Goal: Task Accomplishment & Management: Use online tool/utility

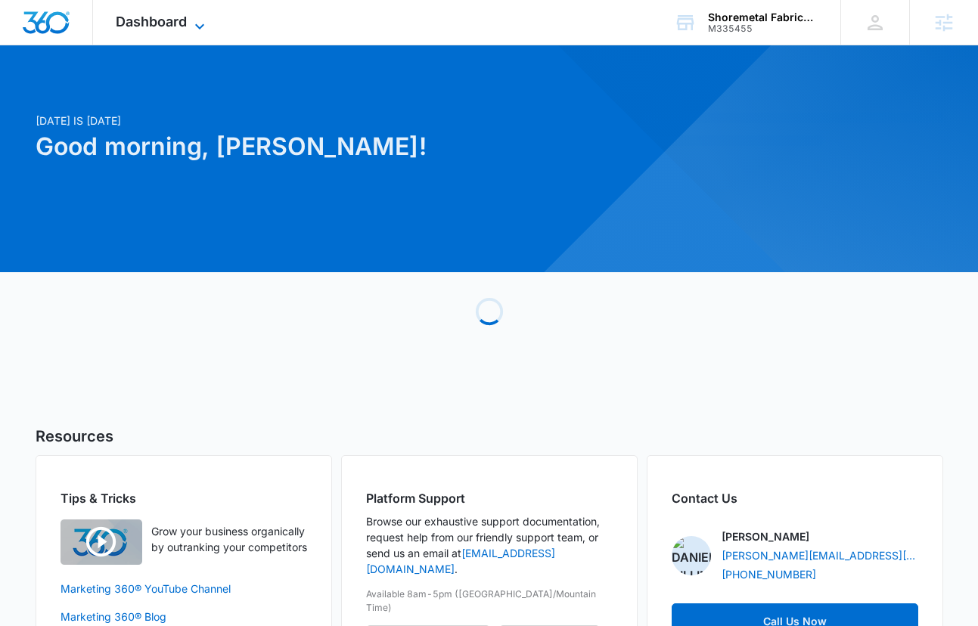
click at [163, 29] on span "Dashboard" at bounding box center [151, 22] width 71 height 16
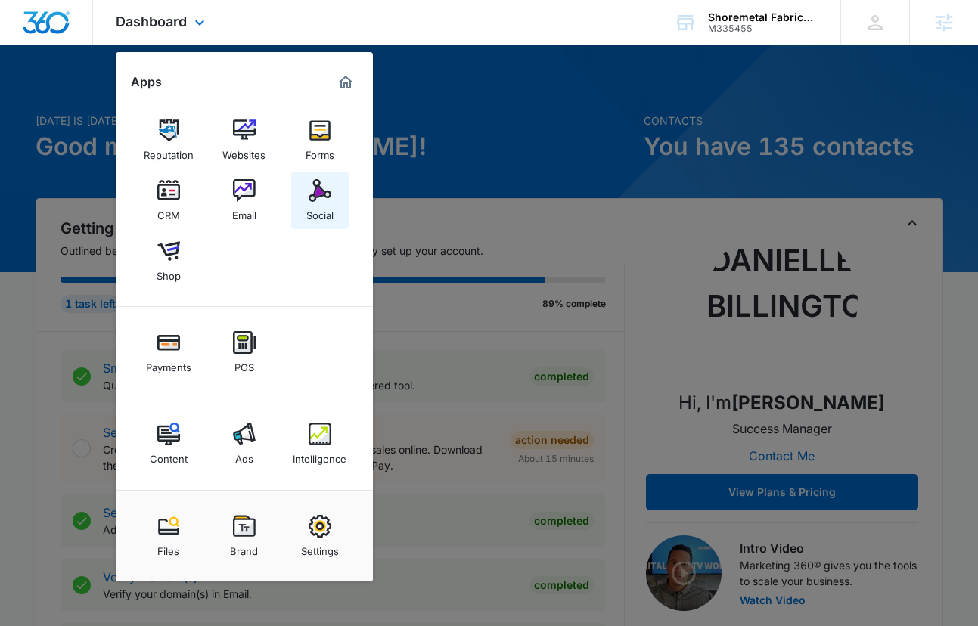
click at [326, 203] on div "Social" at bounding box center [319, 212] width 27 height 20
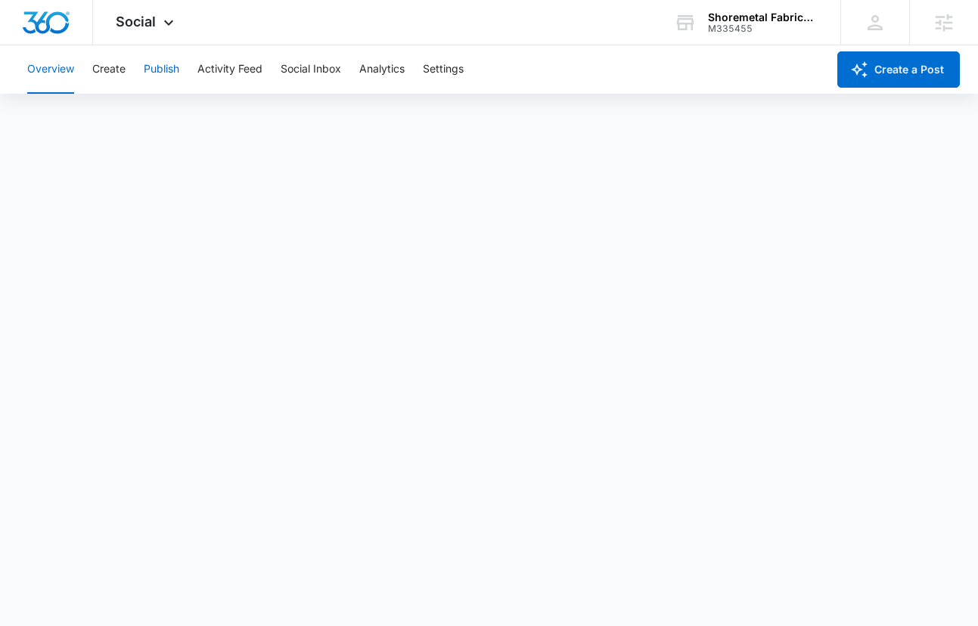
click at [155, 71] on button "Publish" at bounding box center [162, 69] width 36 height 48
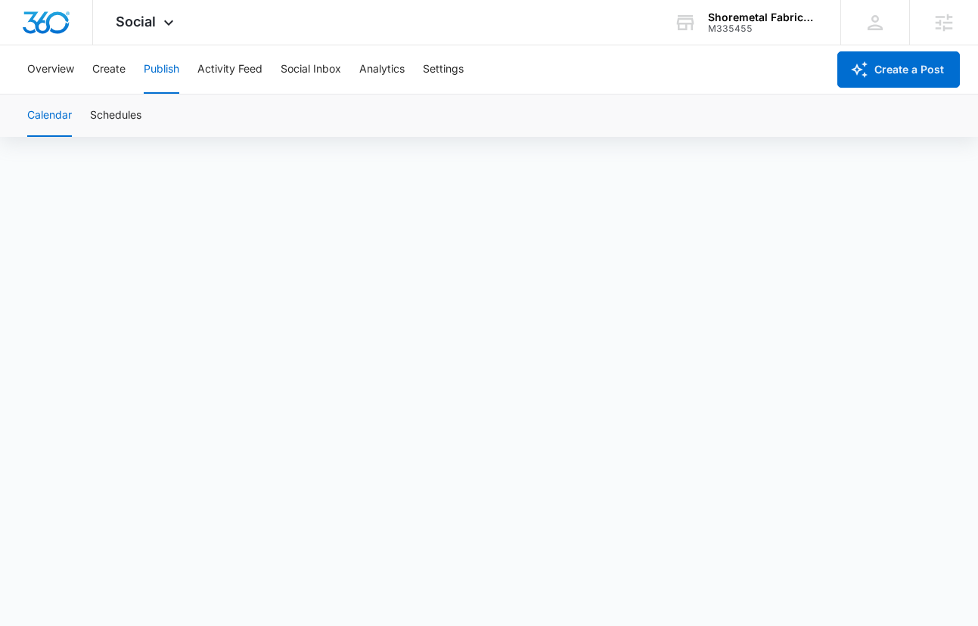
click at [90, 78] on div "Overview Create Publish Activity Feed Social Inbox Analytics Settings" at bounding box center [422, 69] width 809 height 48
click at [112, 70] on button "Create" at bounding box center [108, 69] width 33 height 48
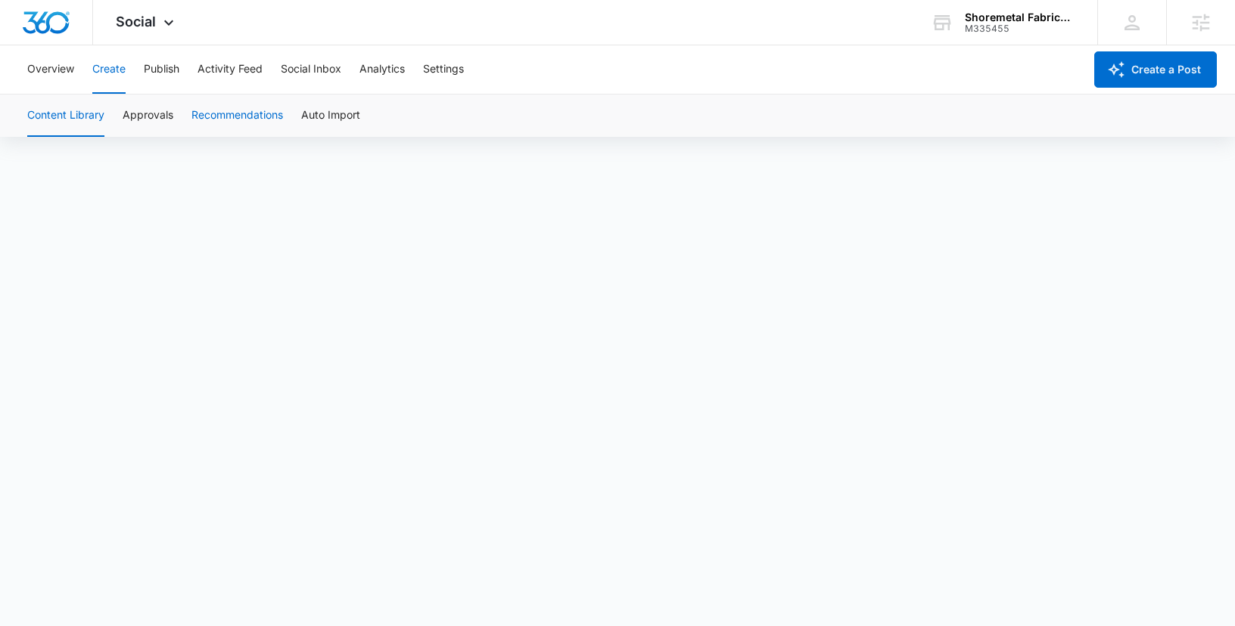
scroll to position [11, 0]
click at [165, 62] on button "Publish" at bounding box center [162, 69] width 36 height 48
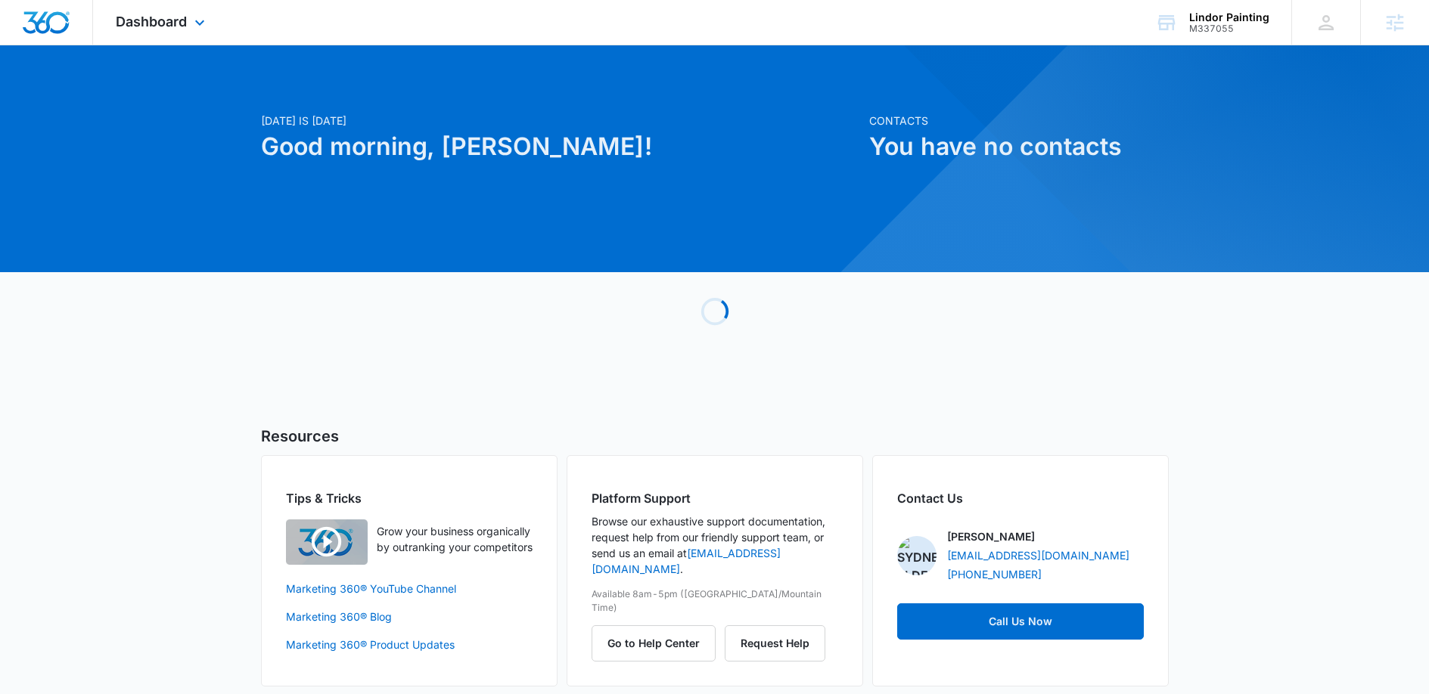
click at [157, 33] on div "Dashboard Apps Reputation Websites Forms CRM Email Social Payments POS Content …" at bounding box center [162, 22] width 138 height 45
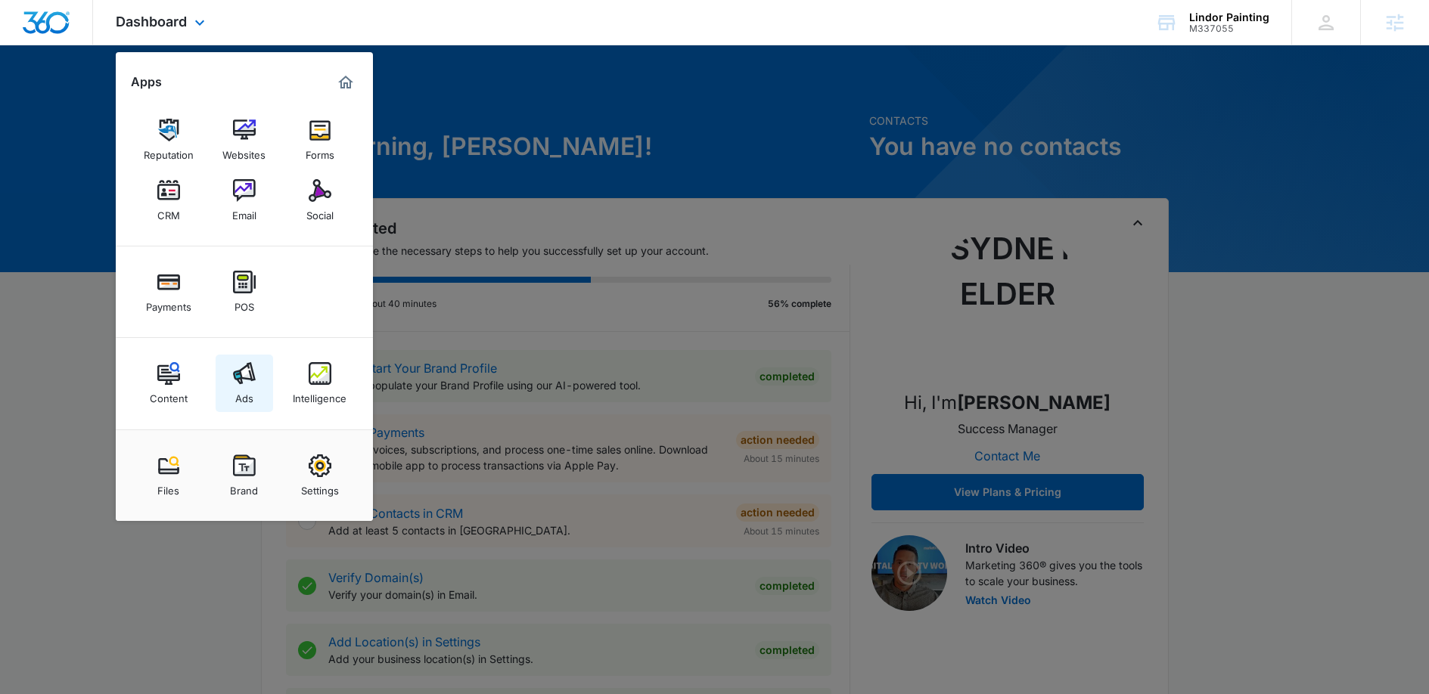
click at [256, 394] on link "Ads" at bounding box center [244, 383] width 57 height 57
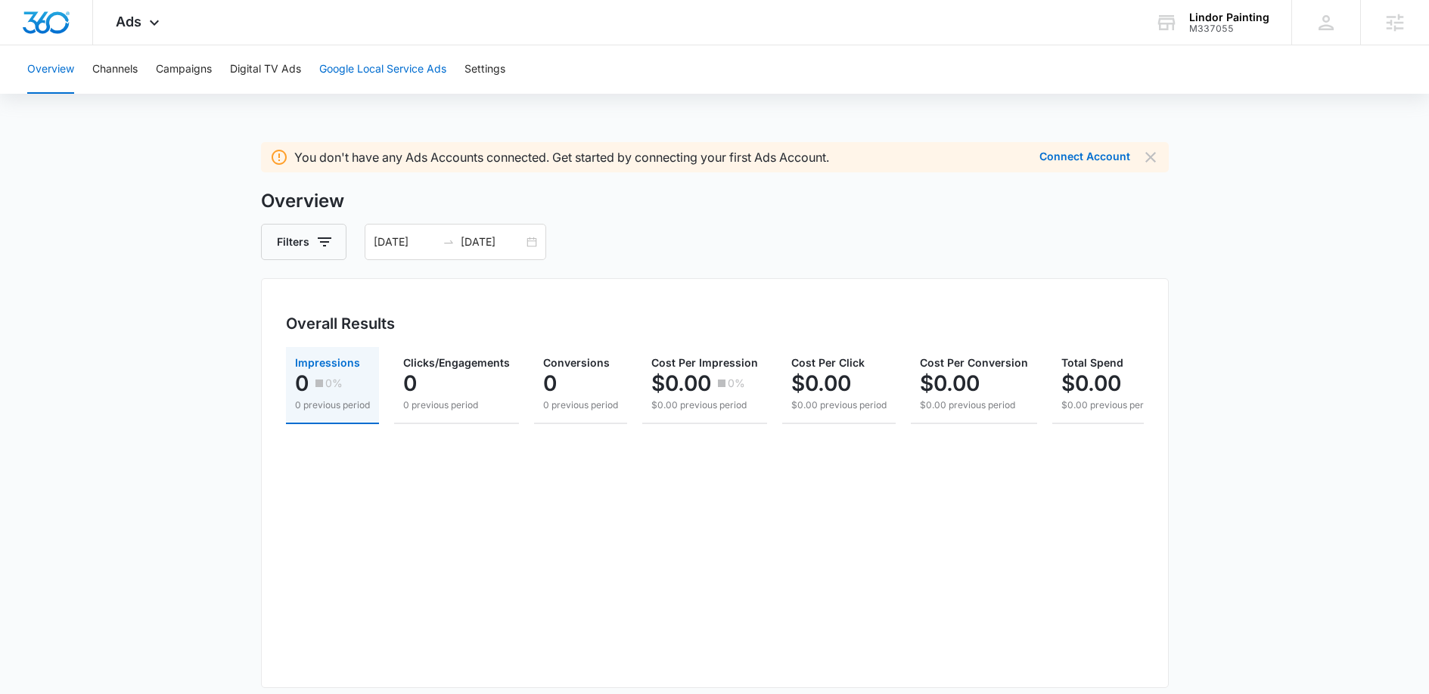
click at [356, 67] on button "Google Local Service Ads" at bounding box center [382, 69] width 127 height 48
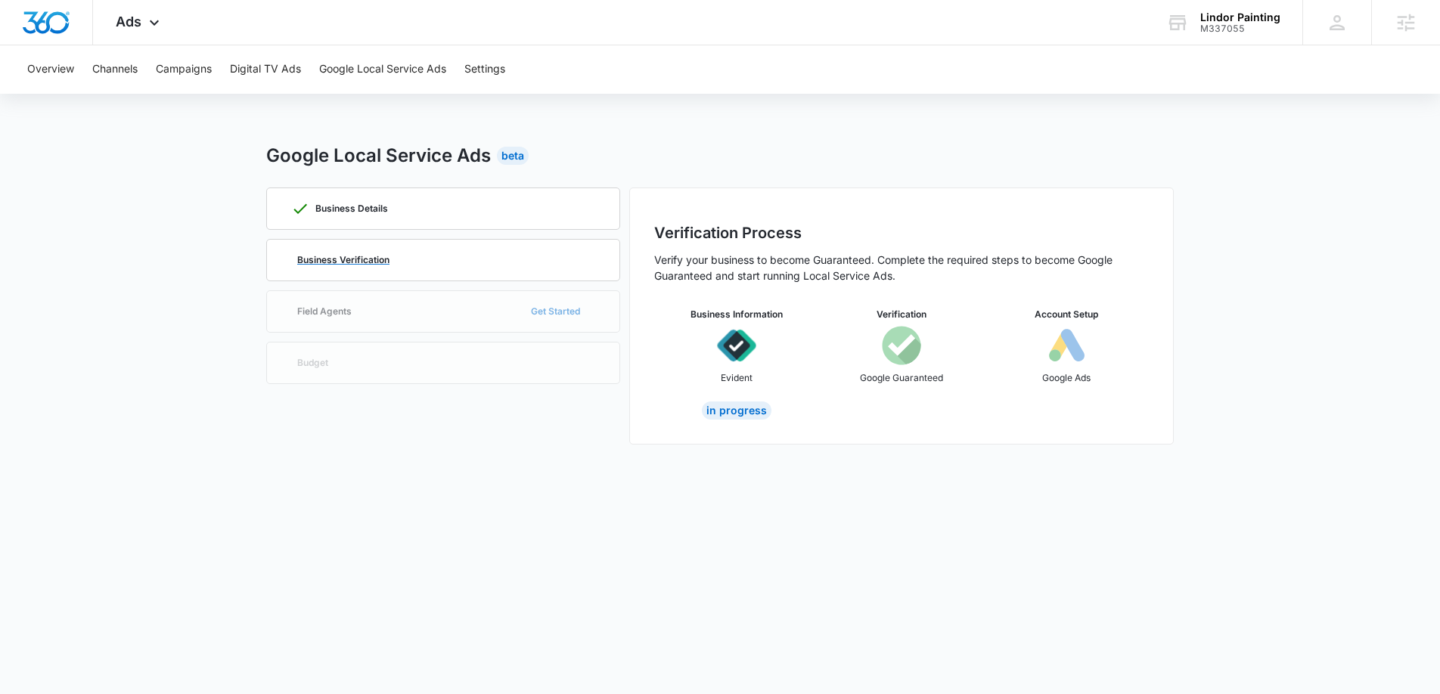
click at [384, 278] on div "Business Verification" at bounding box center [443, 260] width 304 height 41
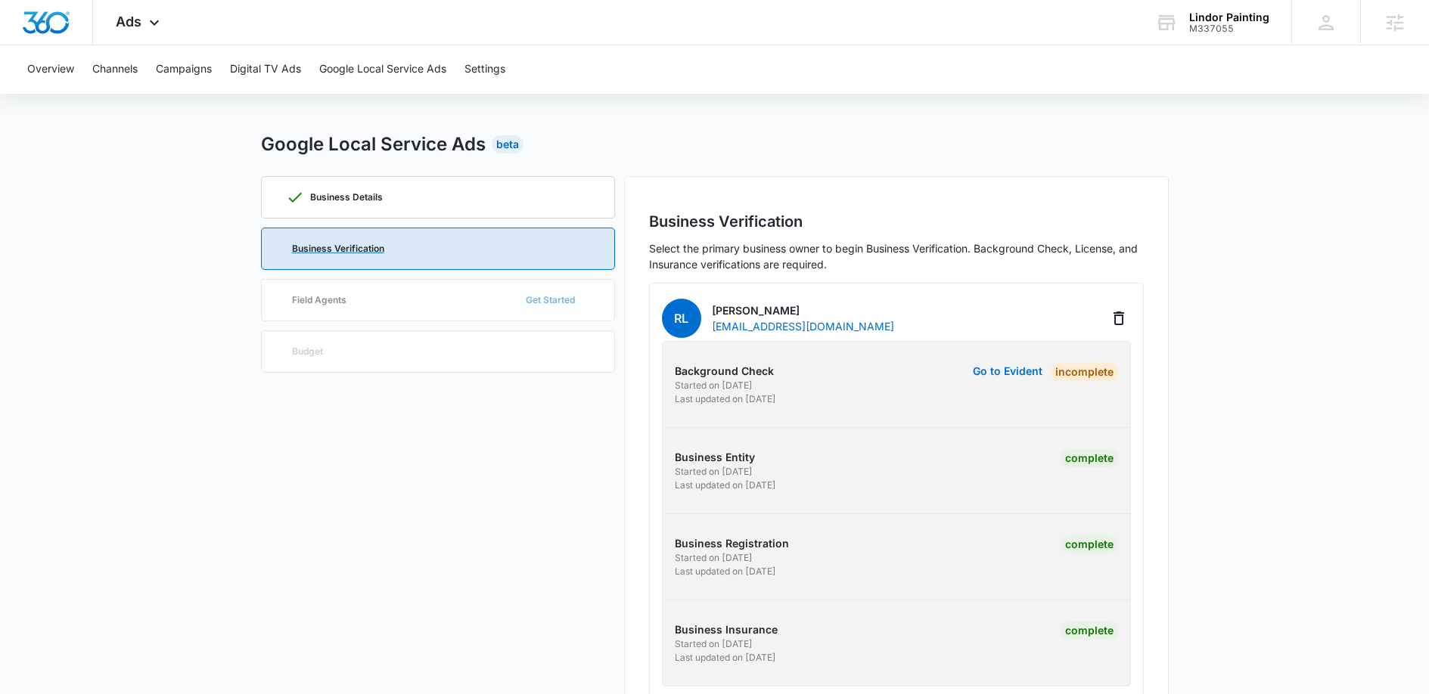
scroll to position [60, 0]
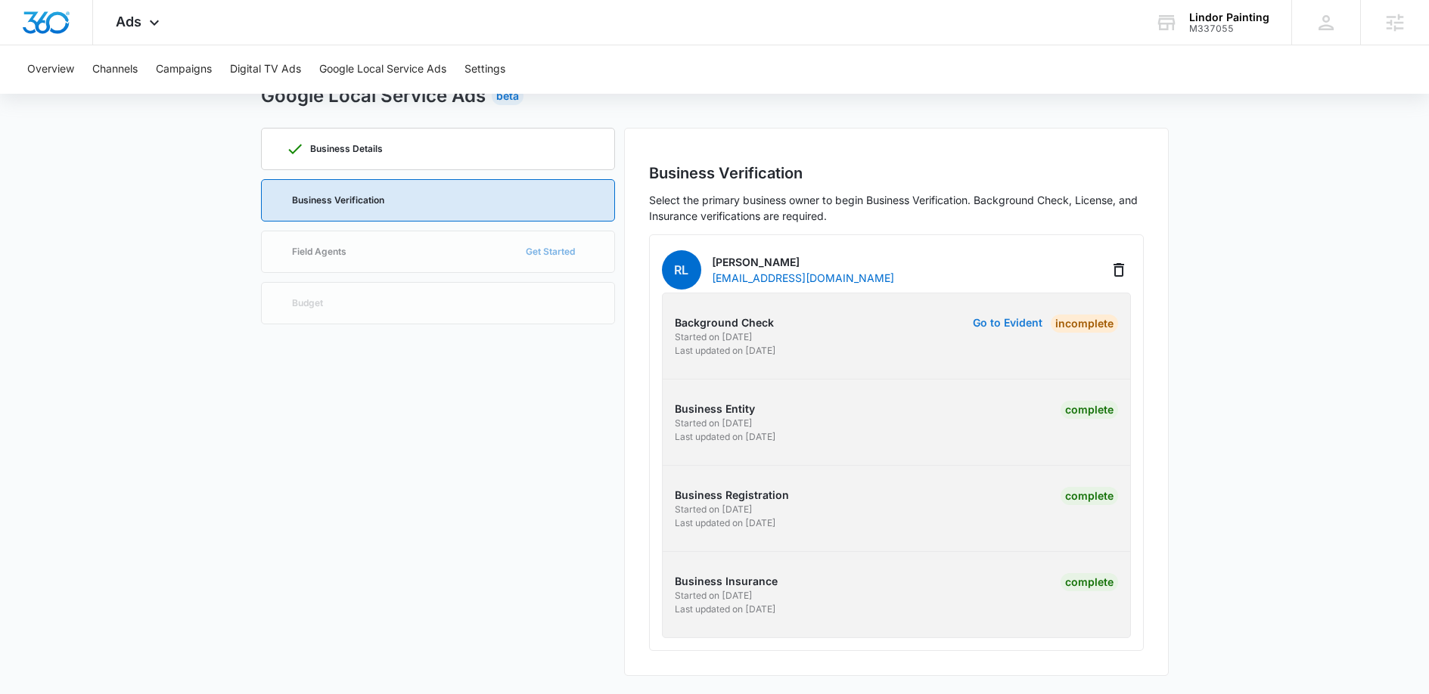
click at [1008, 322] on button "Go to Evident" at bounding box center [1008, 323] width 70 height 11
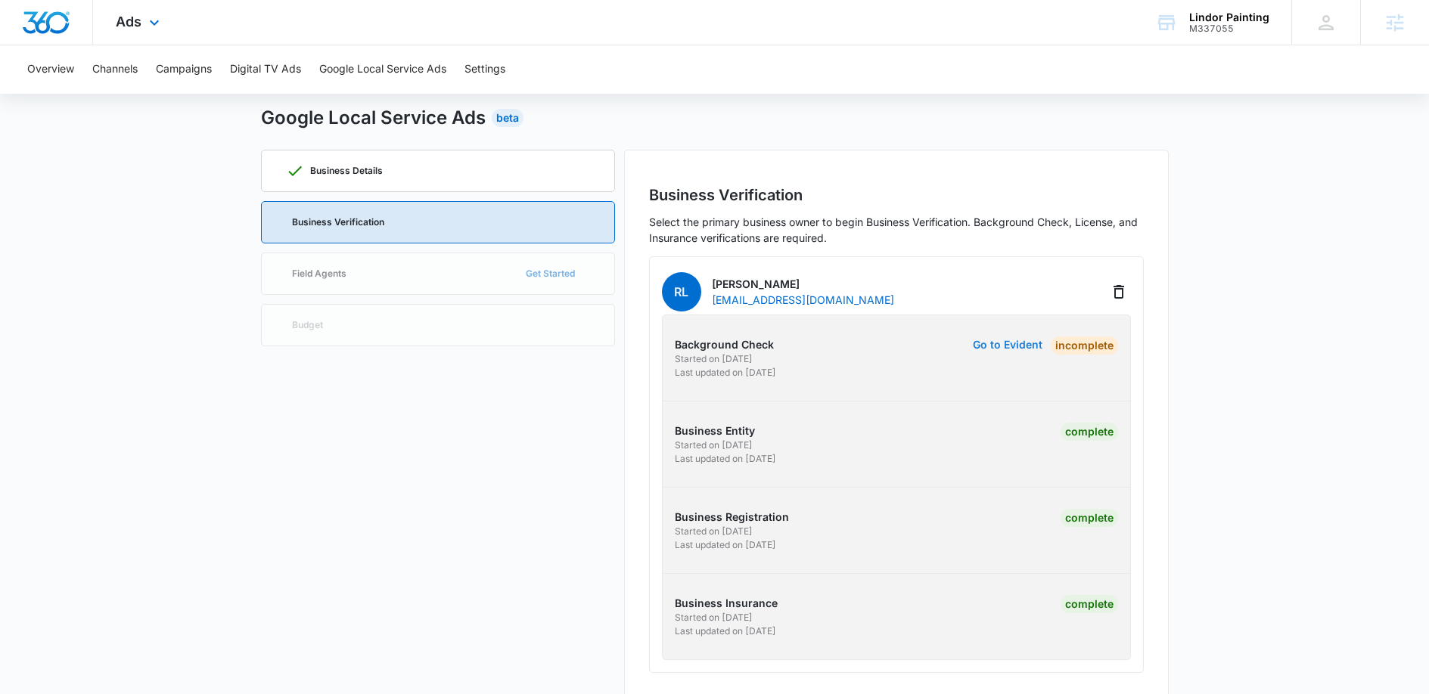
scroll to position [0, 0]
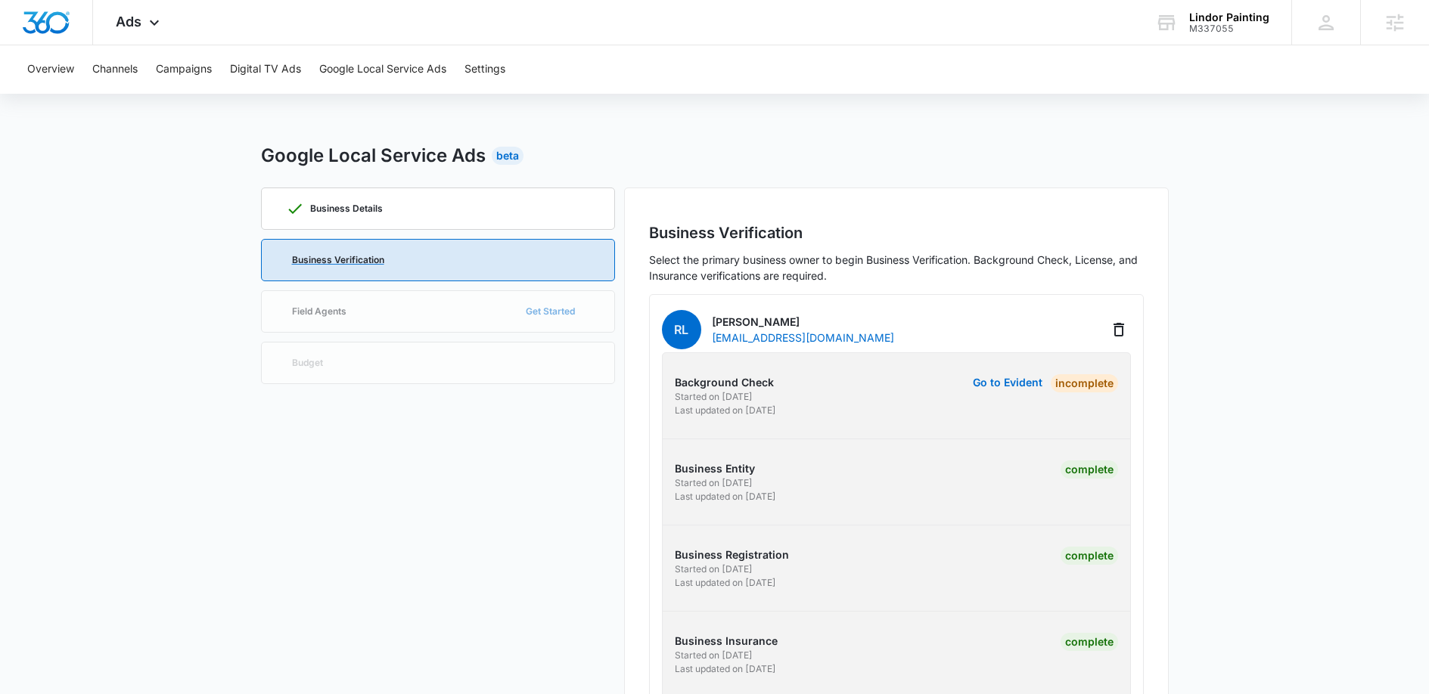
click at [524, 251] on div "Business Verification" at bounding box center [438, 260] width 304 height 41
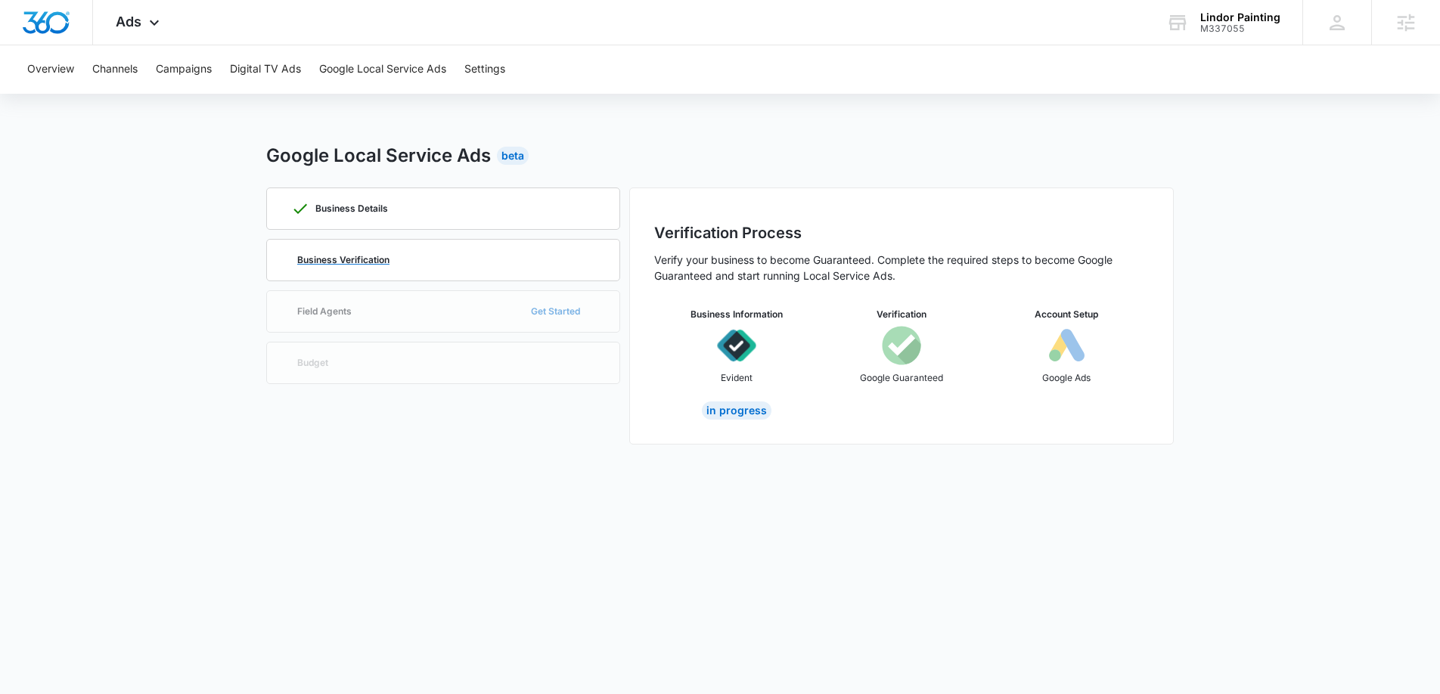
click at [436, 254] on div "Business Verification" at bounding box center [443, 260] width 304 height 41
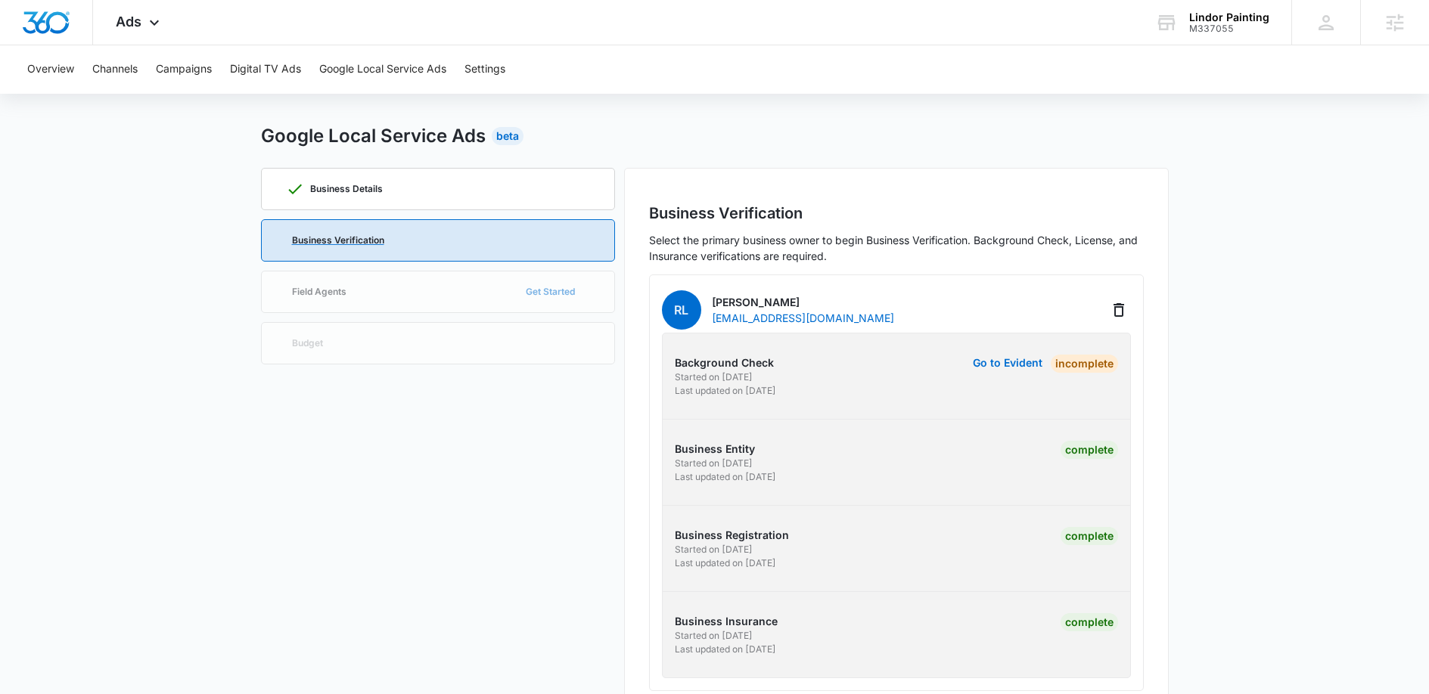
scroll to position [29, 0]
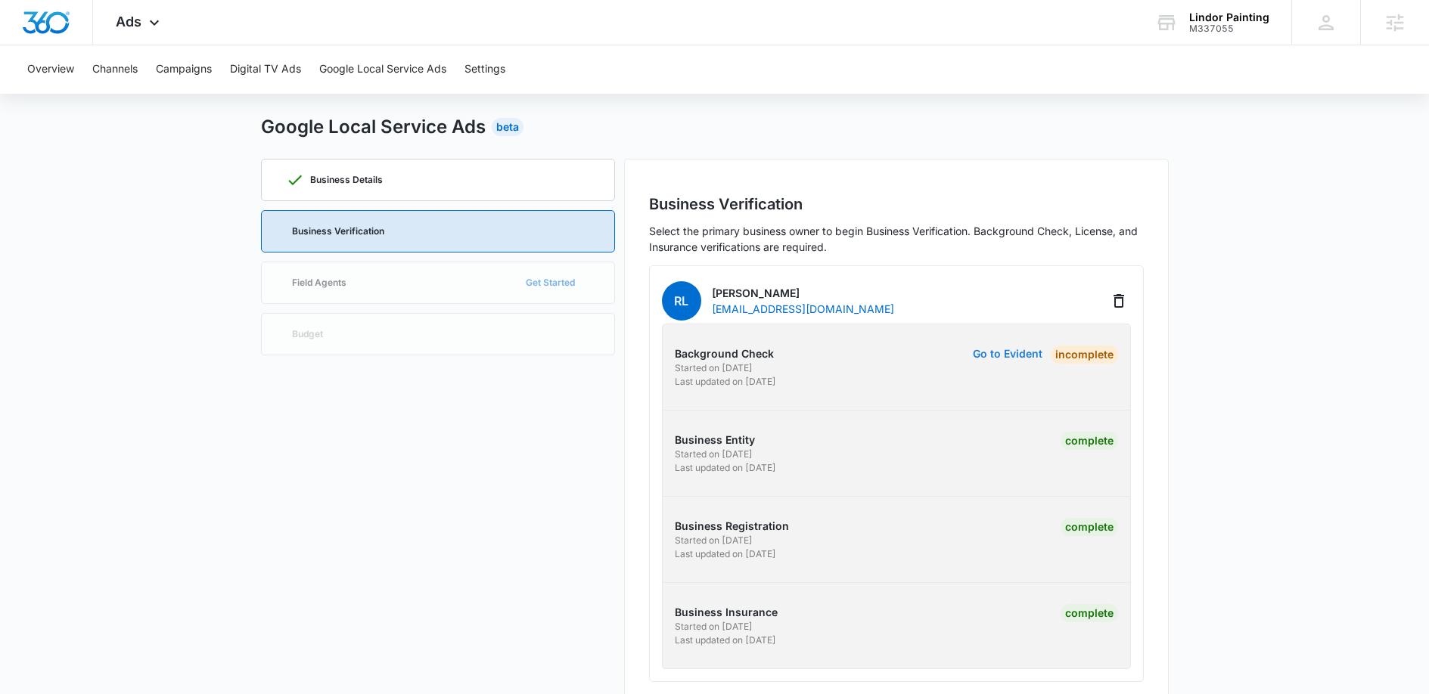
click at [1003, 349] on button "Go to Evident" at bounding box center [1008, 354] width 70 height 11
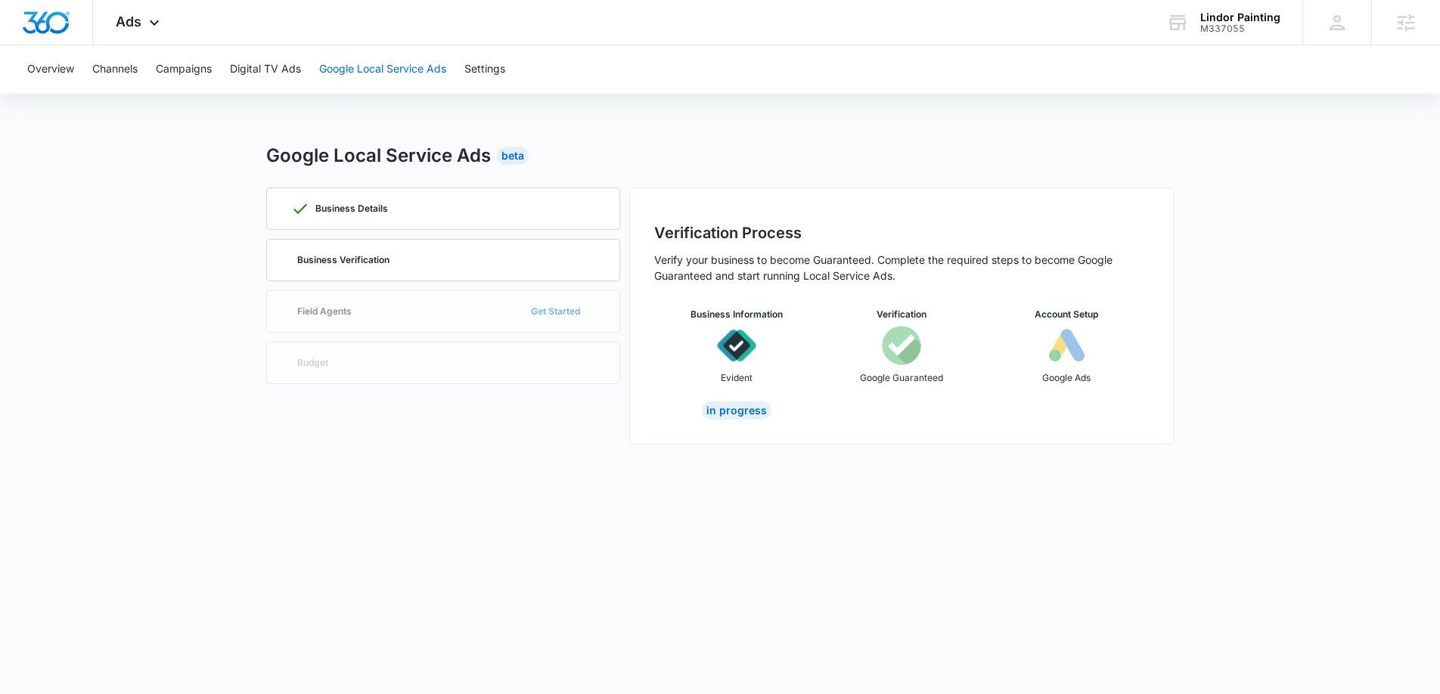
click at [359, 75] on button "Google Local Service Ads" at bounding box center [382, 69] width 127 height 48
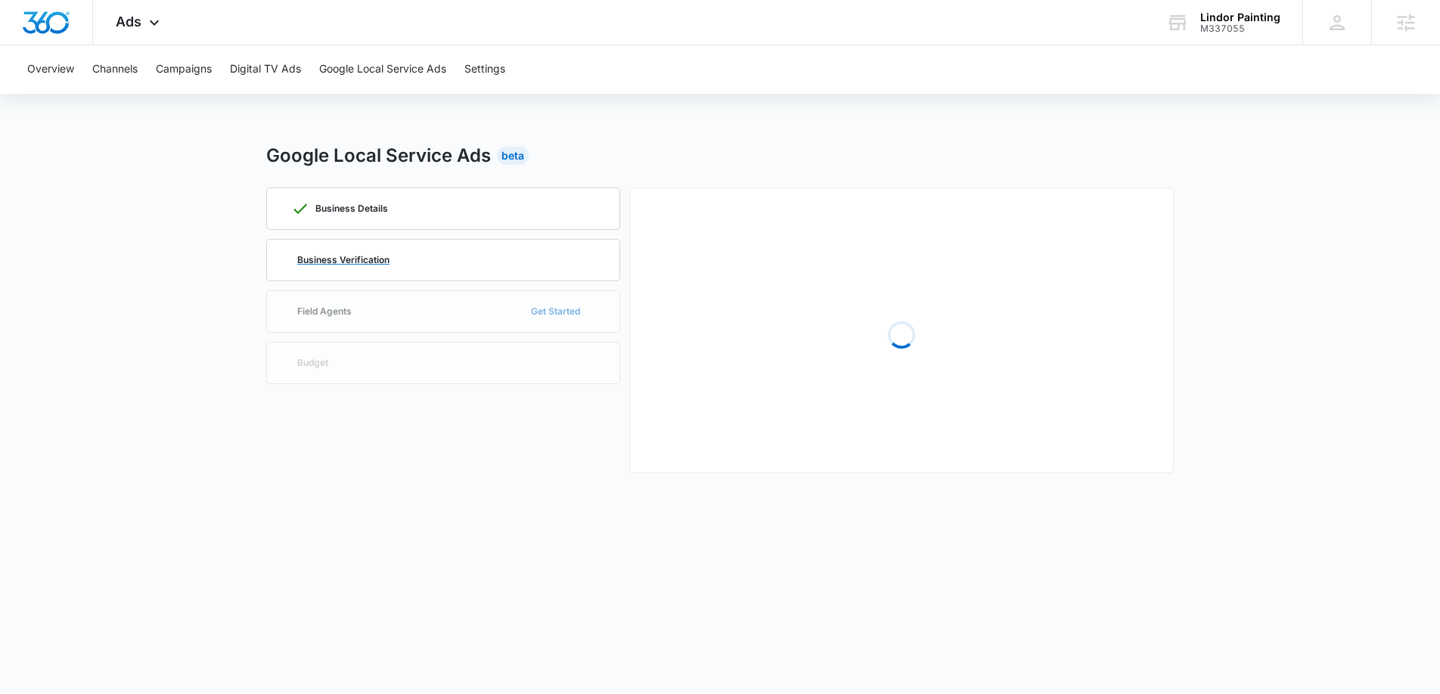
click at [405, 257] on div "Business Verification" at bounding box center [443, 260] width 304 height 41
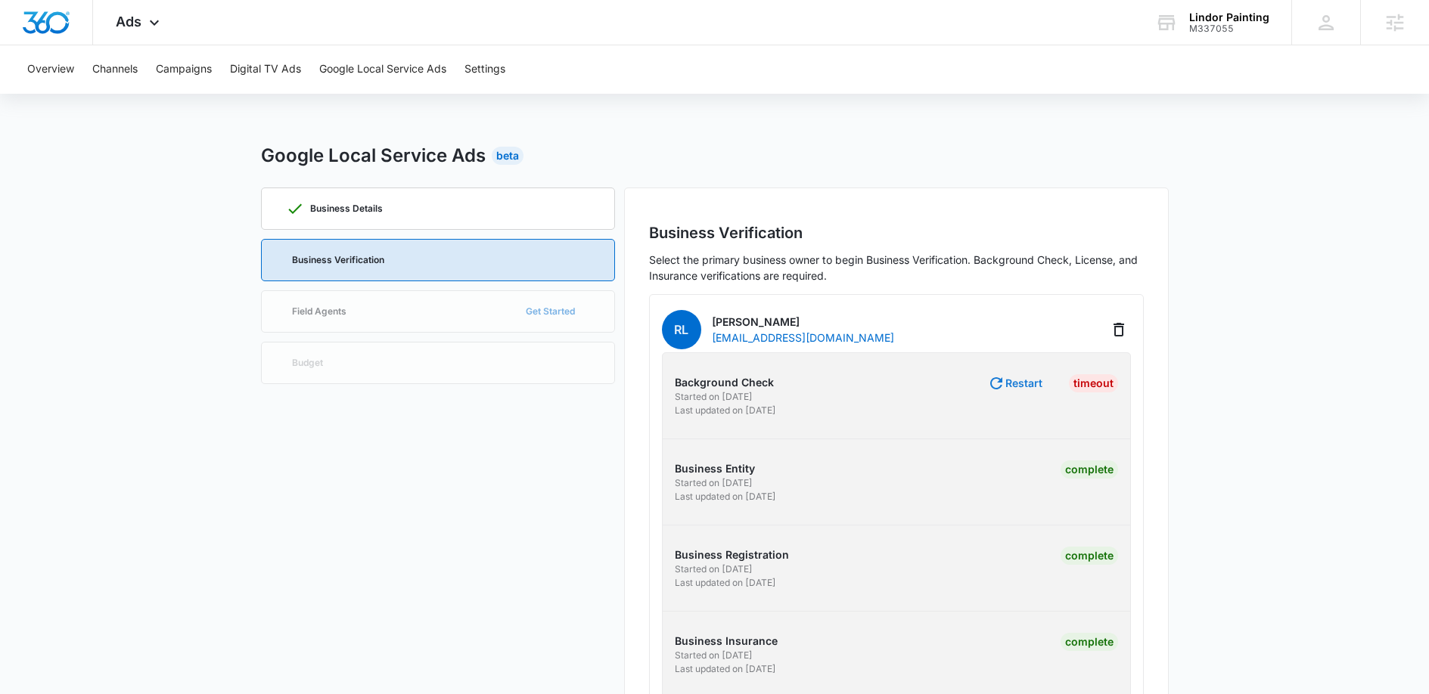
click at [1016, 385] on button "Restart" at bounding box center [1014, 383] width 55 height 18
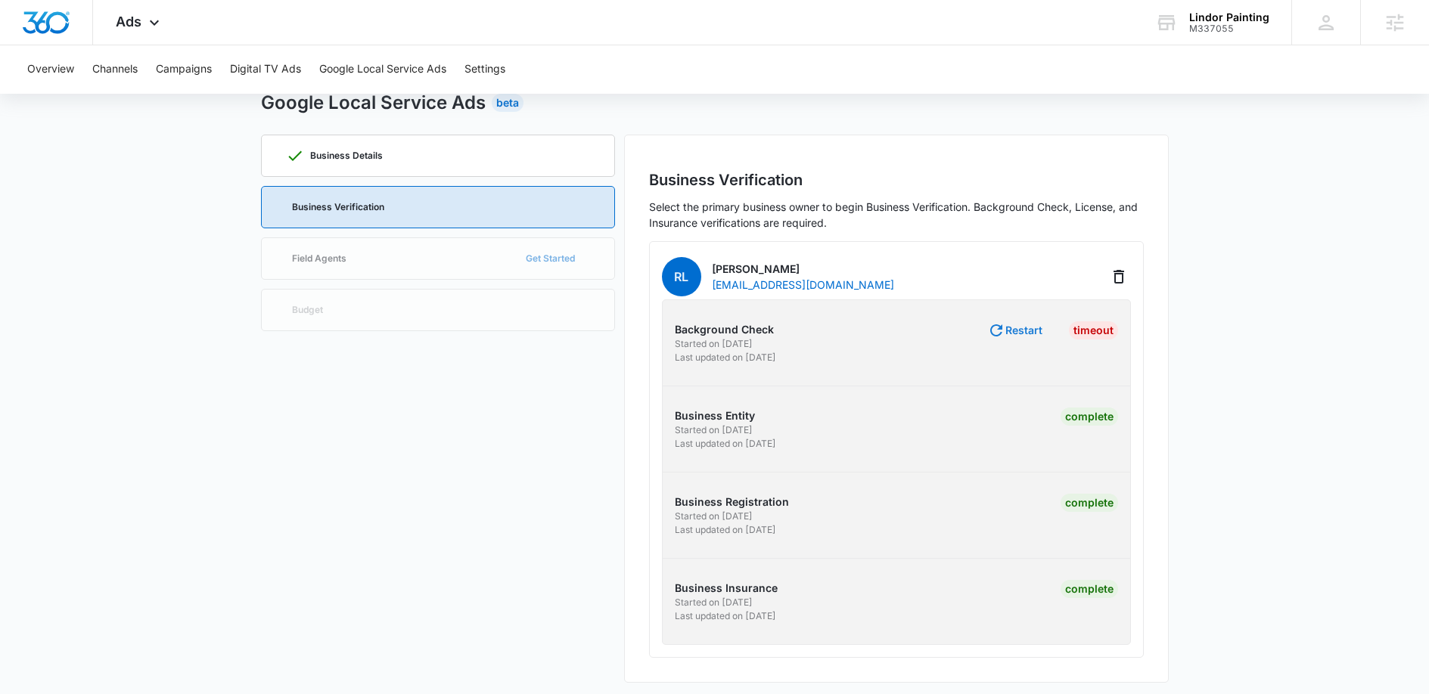
scroll to position [60, 0]
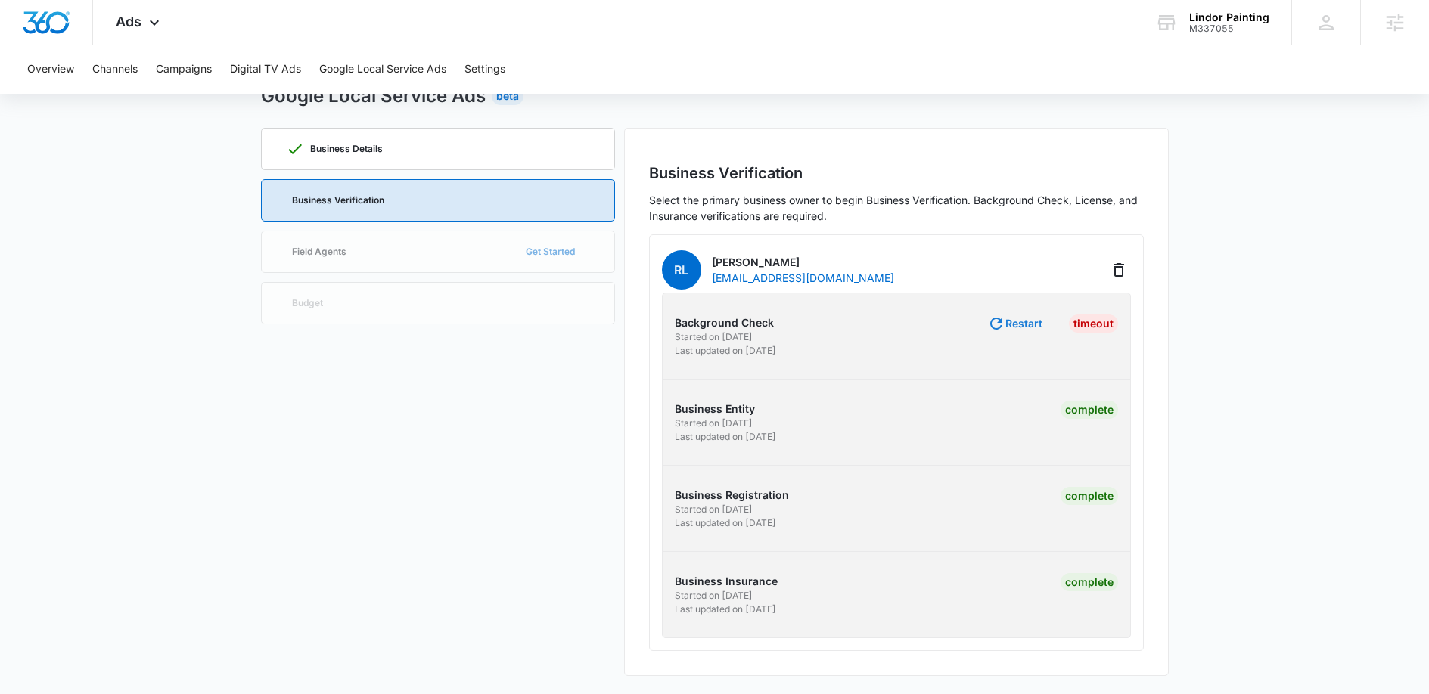
click at [1018, 330] on button "Restart" at bounding box center [1014, 324] width 55 height 18
click at [1026, 320] on button "Restart" at bounding box center [1014, 324] width 55 height 18
click at [1158, 331] on div "Business Verification Select the primary business owner to begin Business Verif…" at bounding box center [896, 402] width 545 height 548
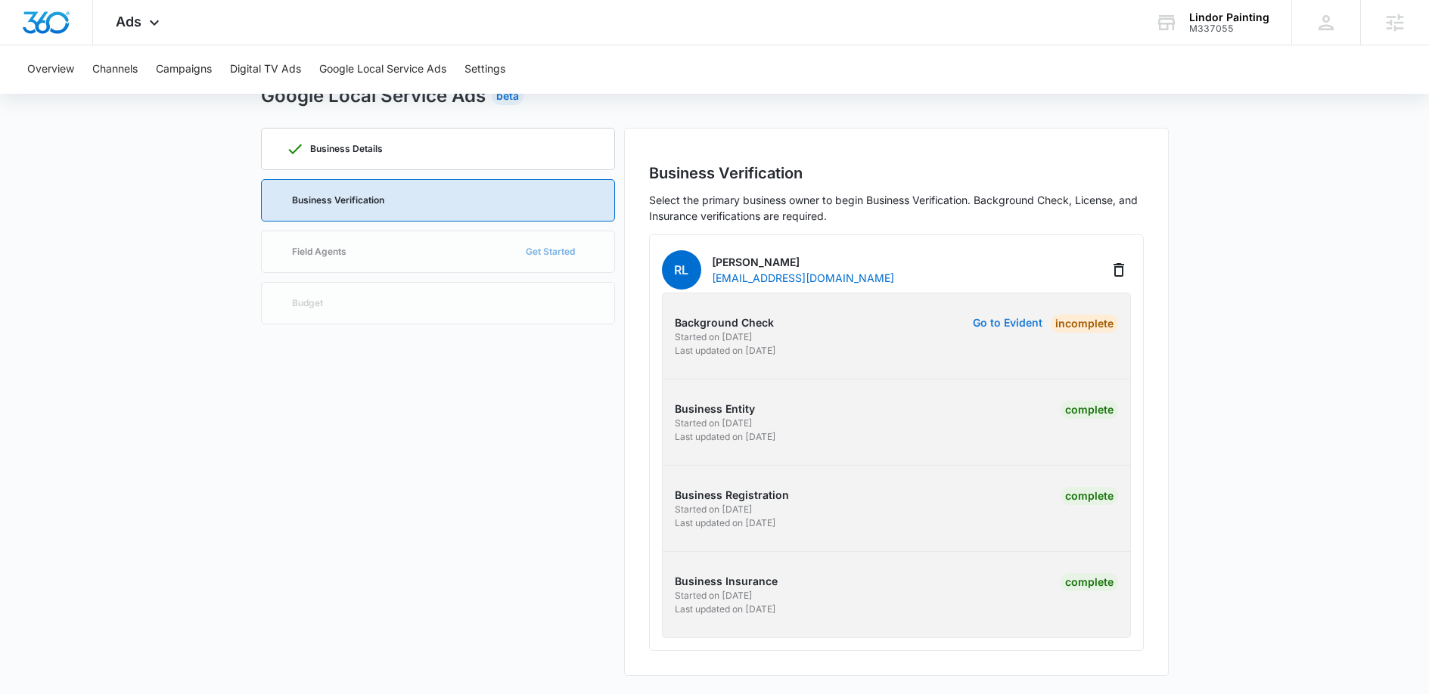
click at [995, 325] on button "Go to Evident" at bounding box center [1008, 323] width 70 height 11
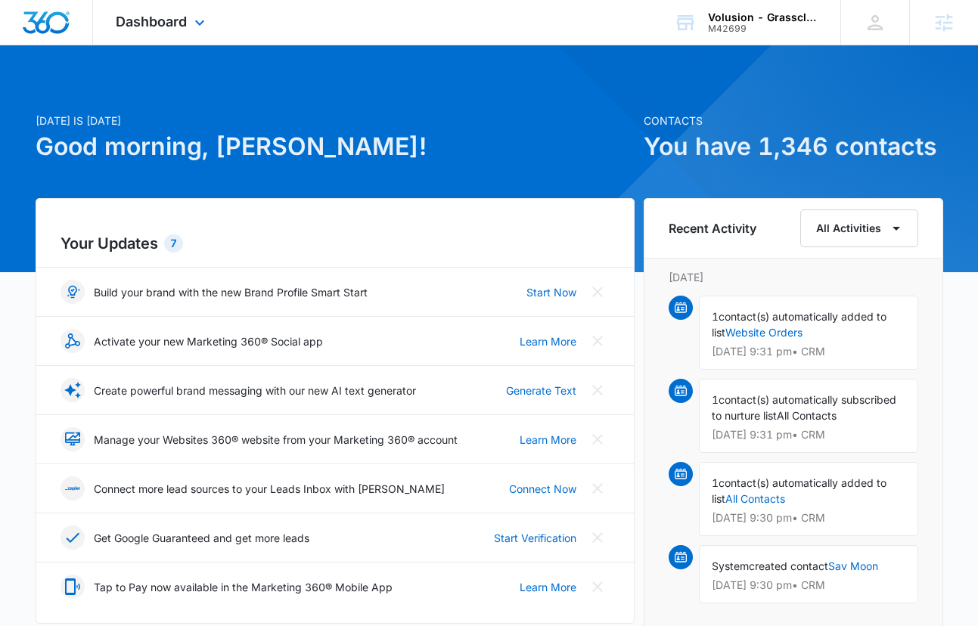
click at [166, 8] on div "Dashboard Apps Reputation Forms CRM Email Social Payments POS Content Ads Intel…" at bounding box center [162, 22] width 138 height 45
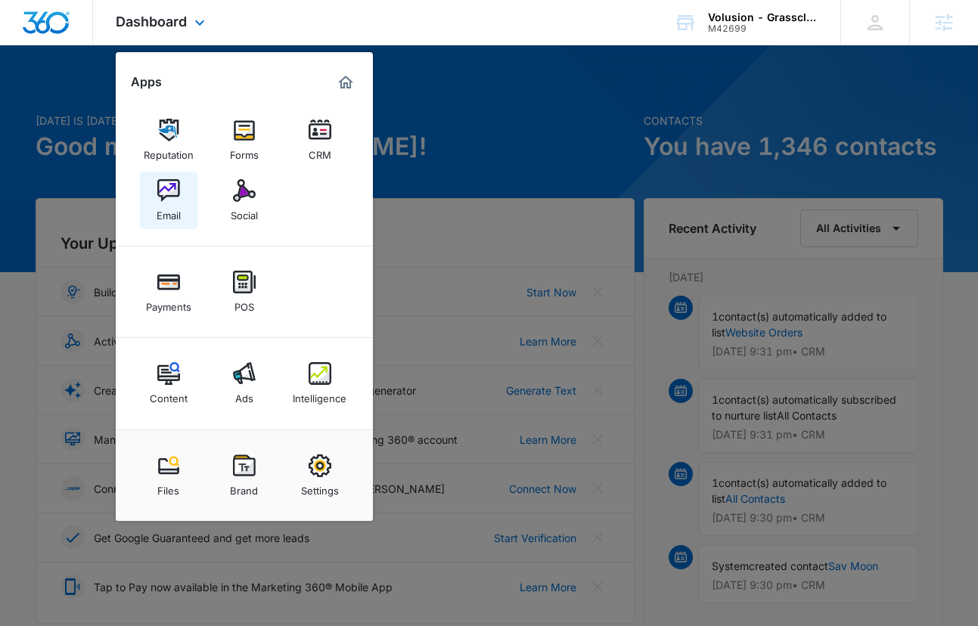
click at [166, 191] on img at bounding box center [168, 190] width 23 height 23
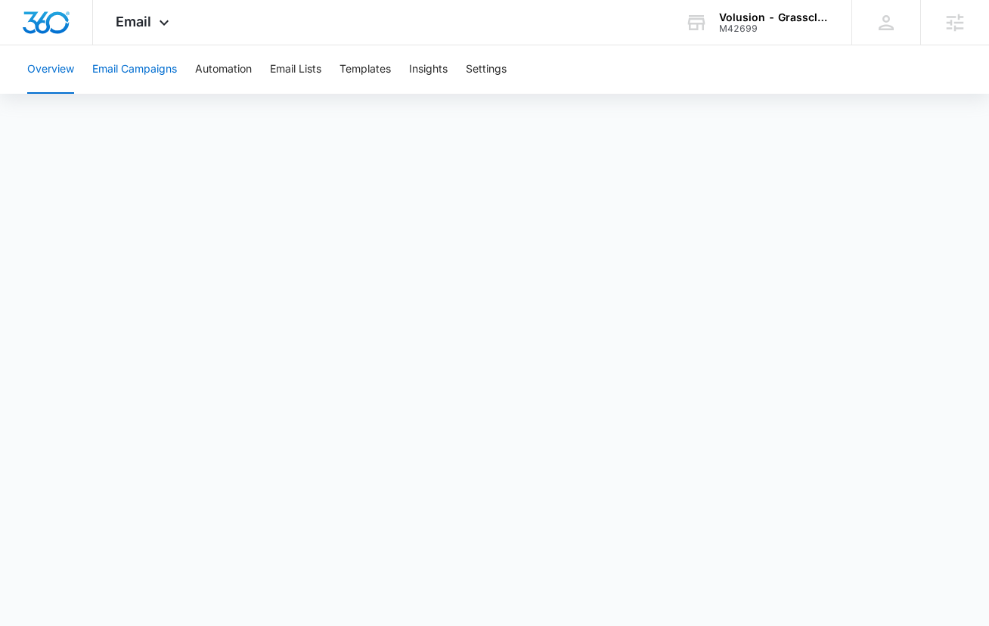
click at [146, 84] on button "Email Campaigns" at bounding box center [134, 69] width 85 height 48
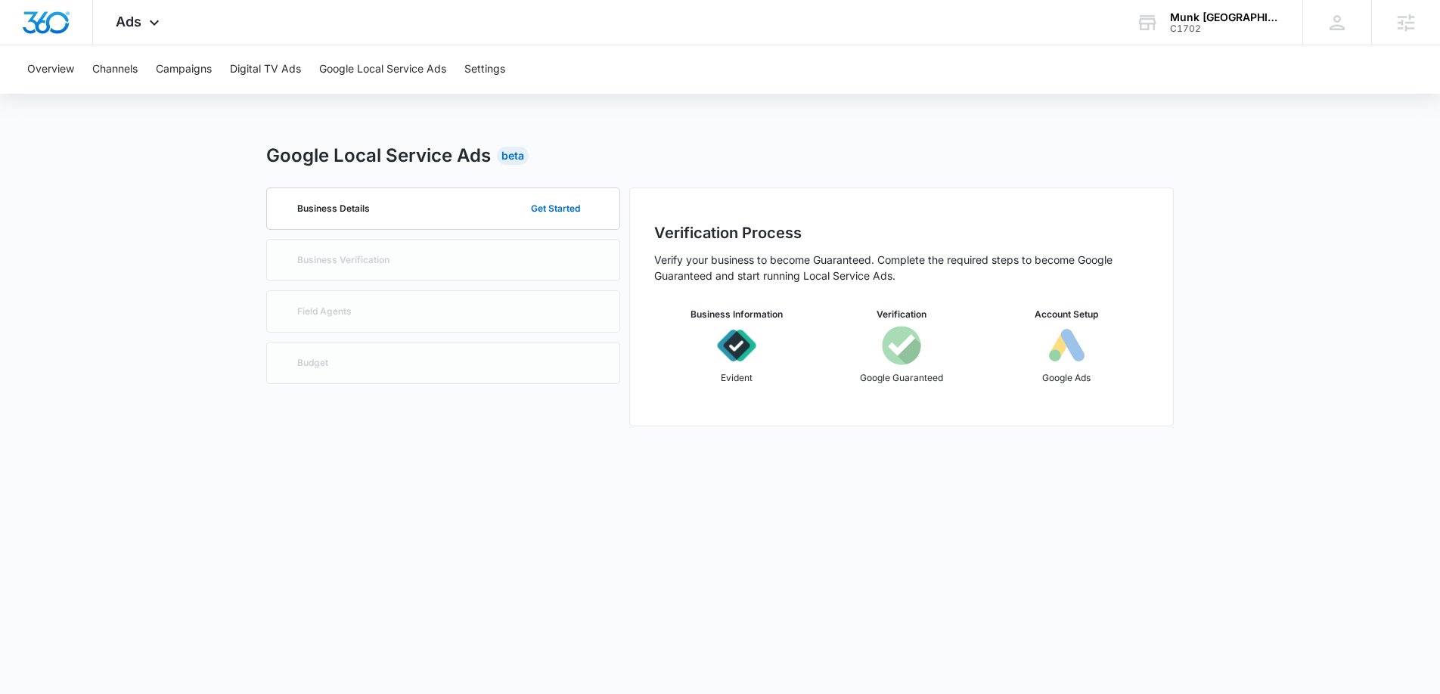
click at [464, 256] on div "Business Details Get Started Business Verification Field Agents Budget" at bounding box center [443, 307] width 354 height 239
click at [1227, 30] on div "C1702" at bounding box center [1225, 28] width 110 height 11
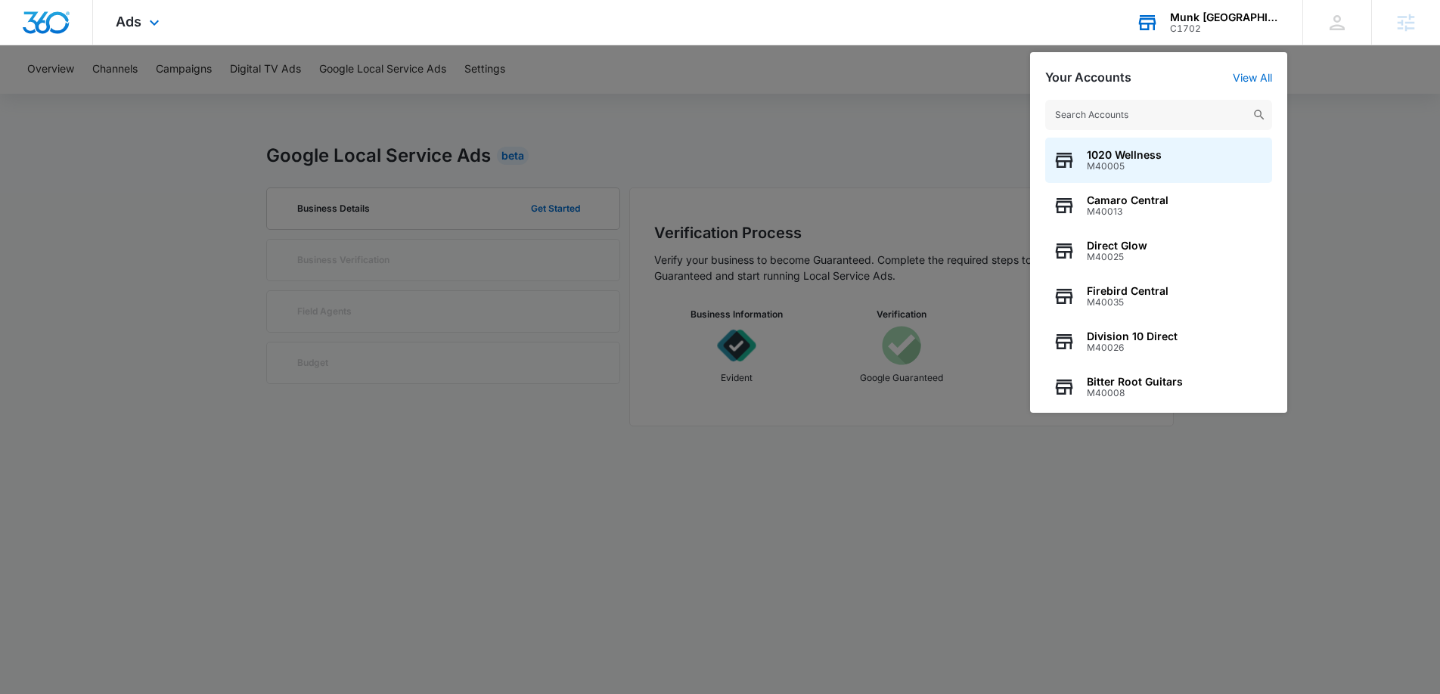
click at [1151, 115] on input "text" at bounding box center [1158, 115] width 227 height 30
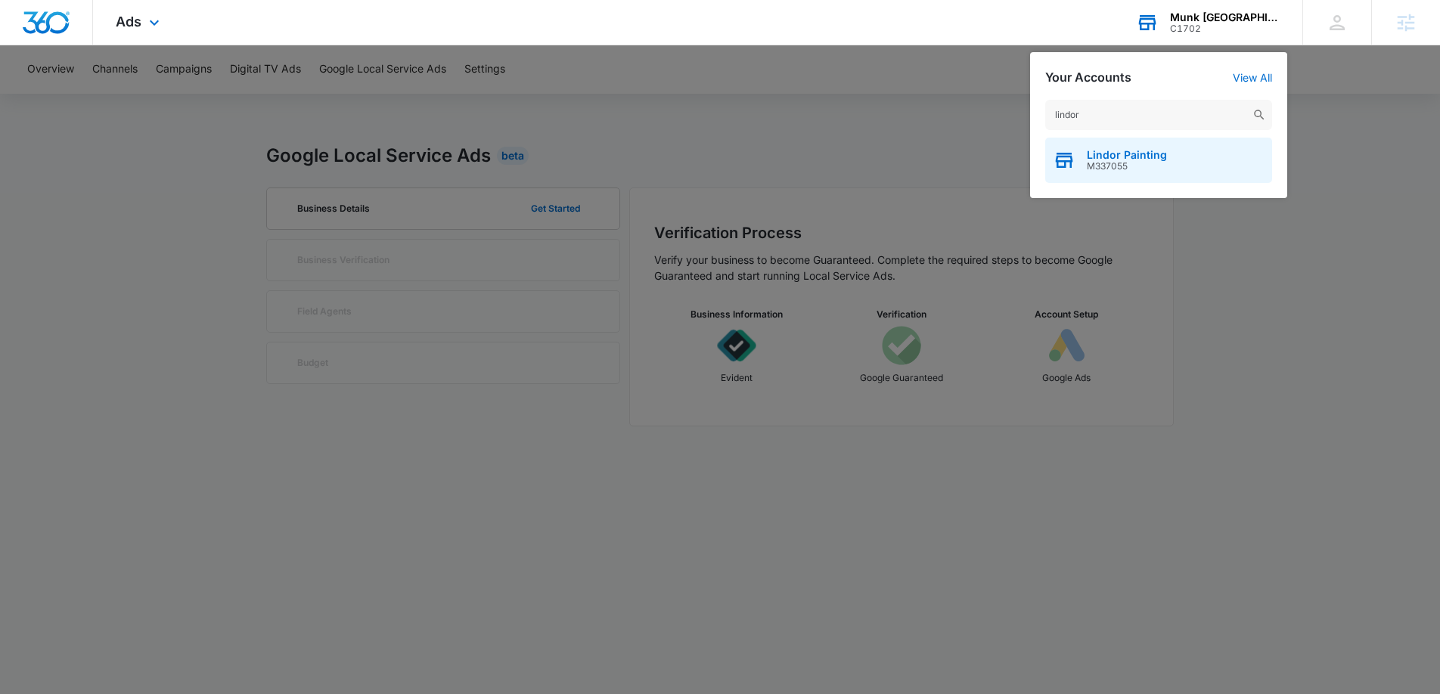
type input "lindor"
click at [1157, 170] on span "M337055" at bounding box center [1127, 166] width 80 height 11
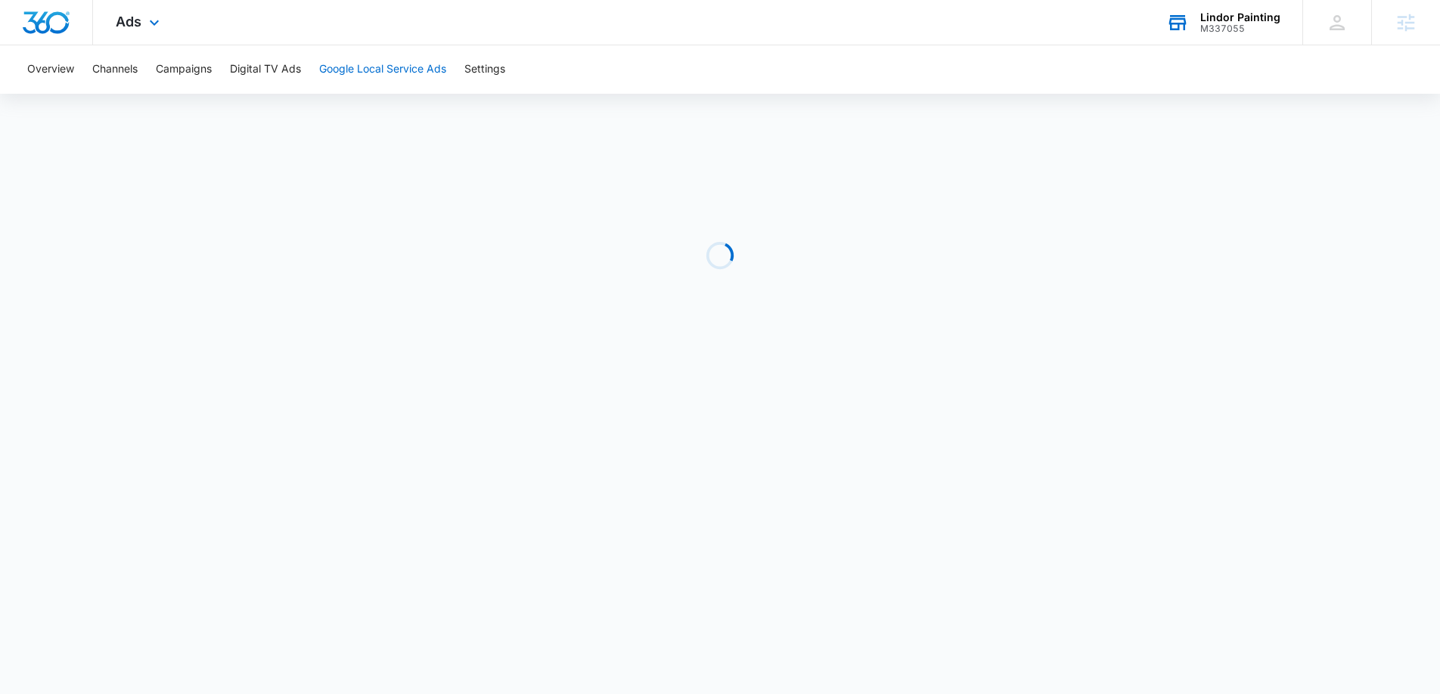
click at [380, 61] on button "Google Local Service Ads" at bounding box center [382, 69] width 127 height 48
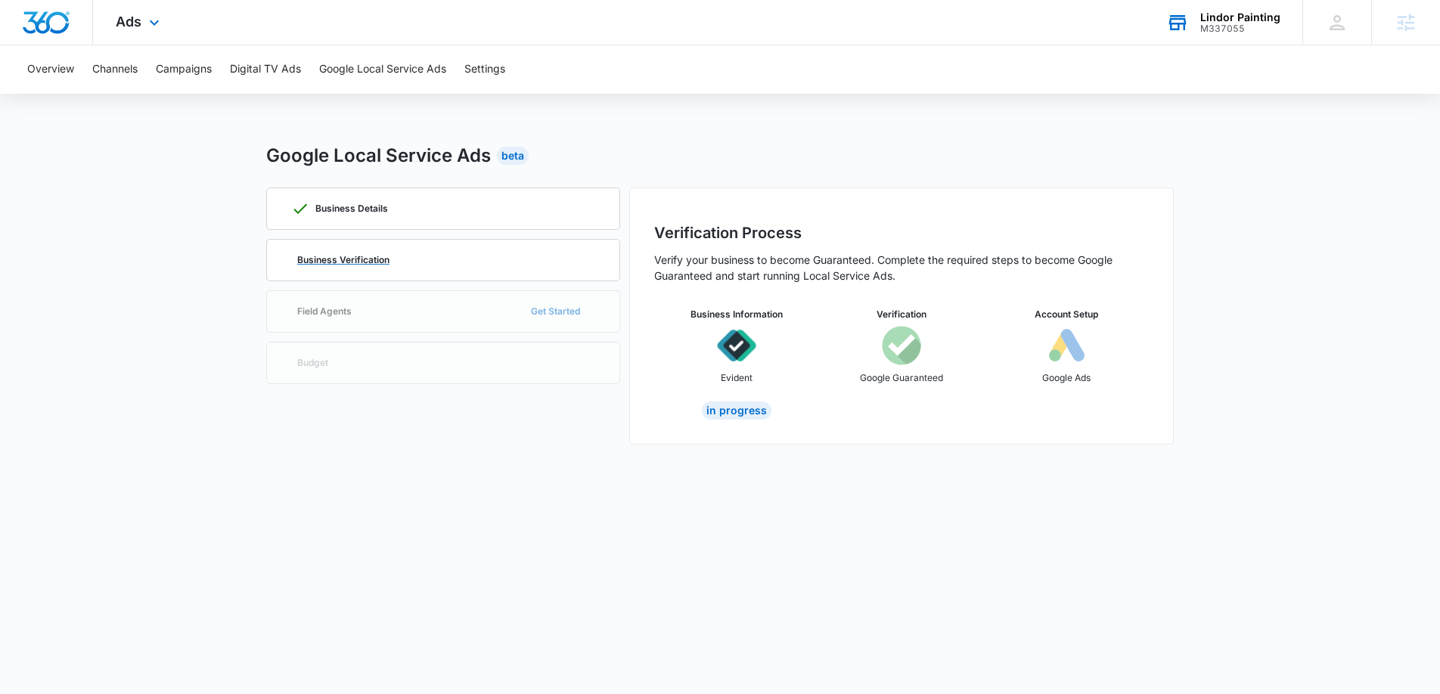
click at [477, 269] on div "Business Verification" at bounding box center [443, 260] width 304 height 41
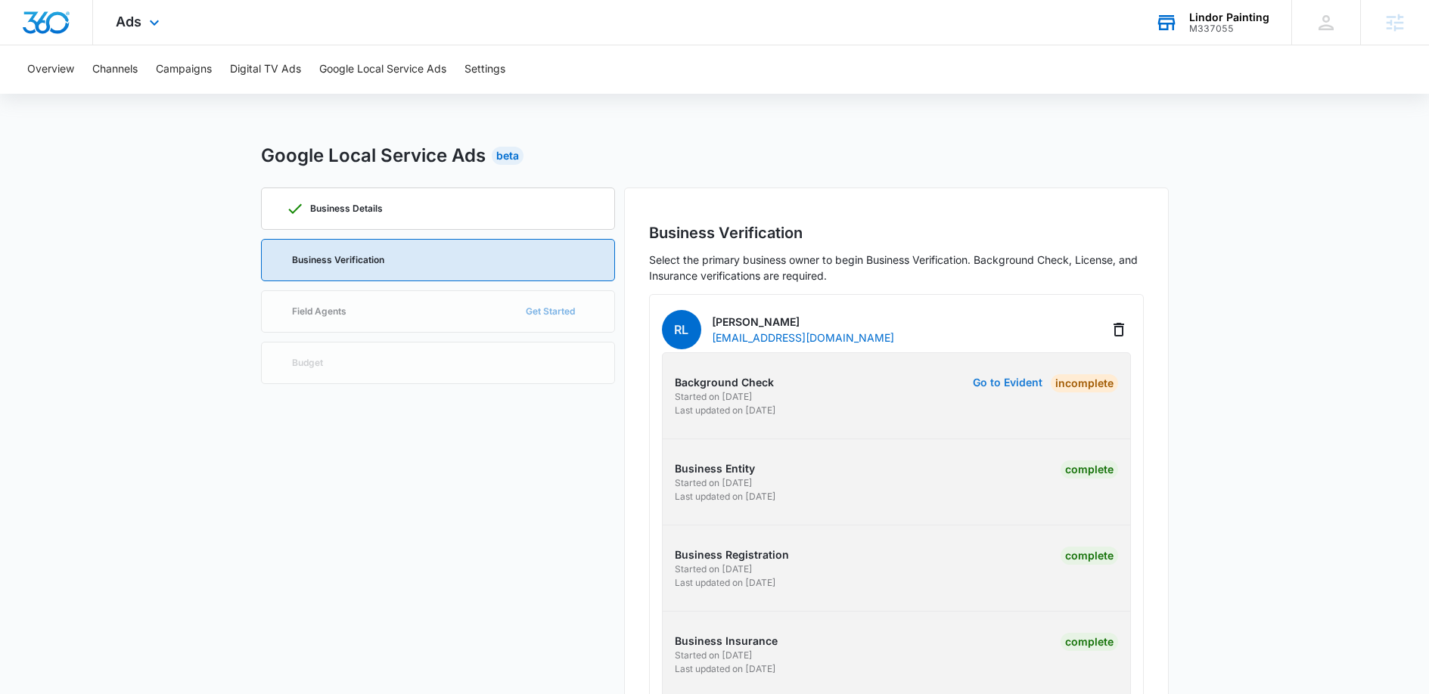
click at [1000, 386] on button "Go to Evident" at bounding box center [1008, 382] width 70 height 11
click at [1017, 381] on button "Go to Evident" at bounding box center [1008, 382] width 70 height 11
